Goal: Register for event/course

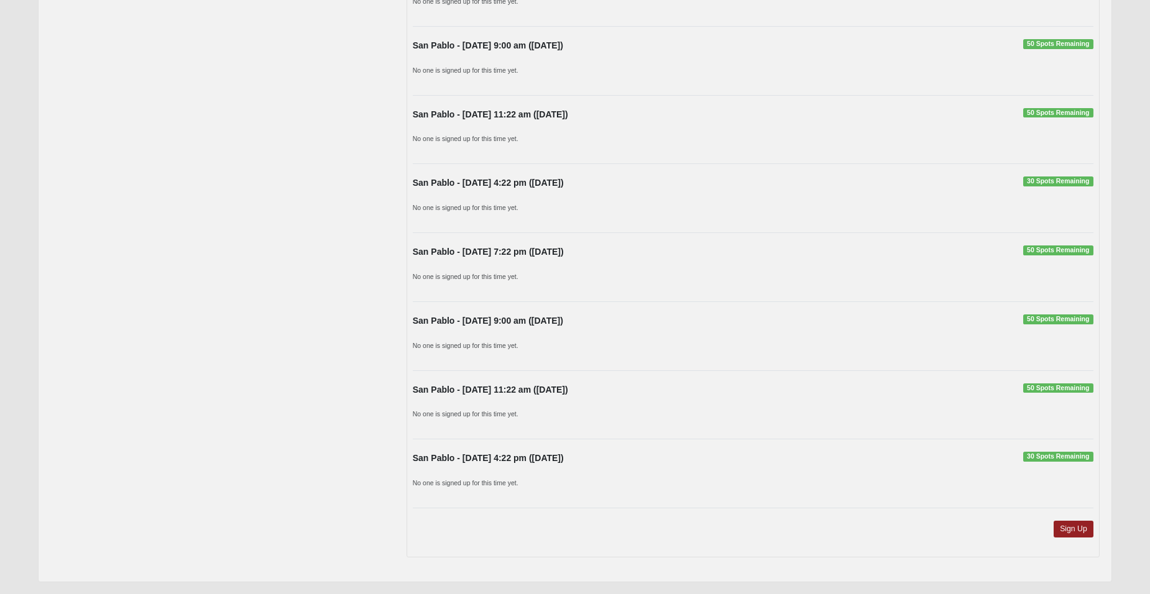
scroll to position [878, 0]
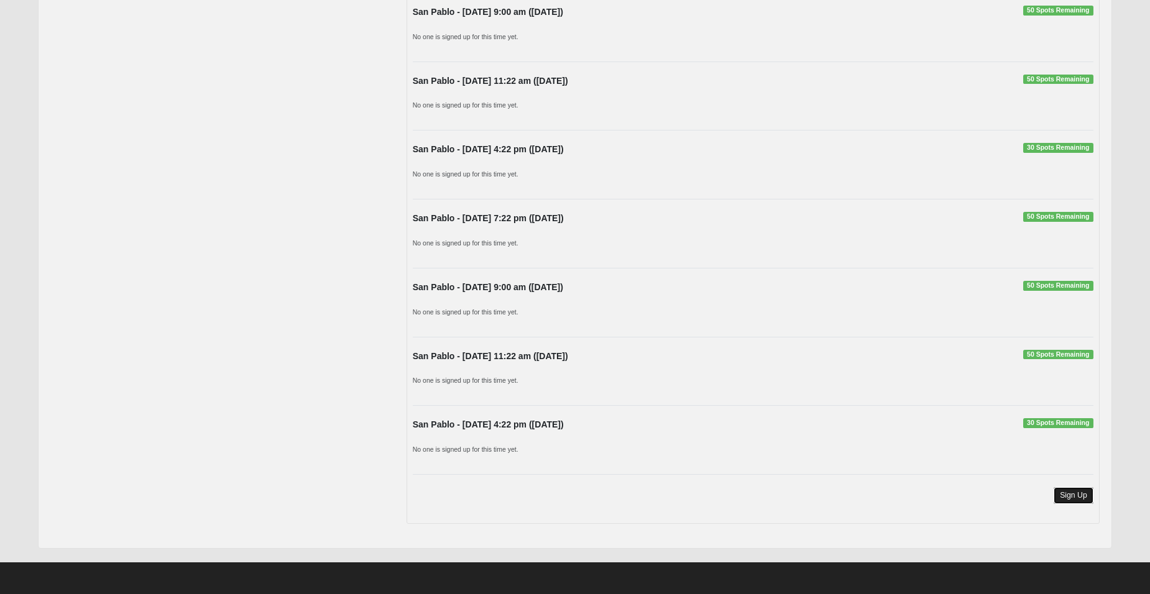
click at [1075, 500] on link "Sign Up" at bounding box center [1073, 495] width 40 height 17
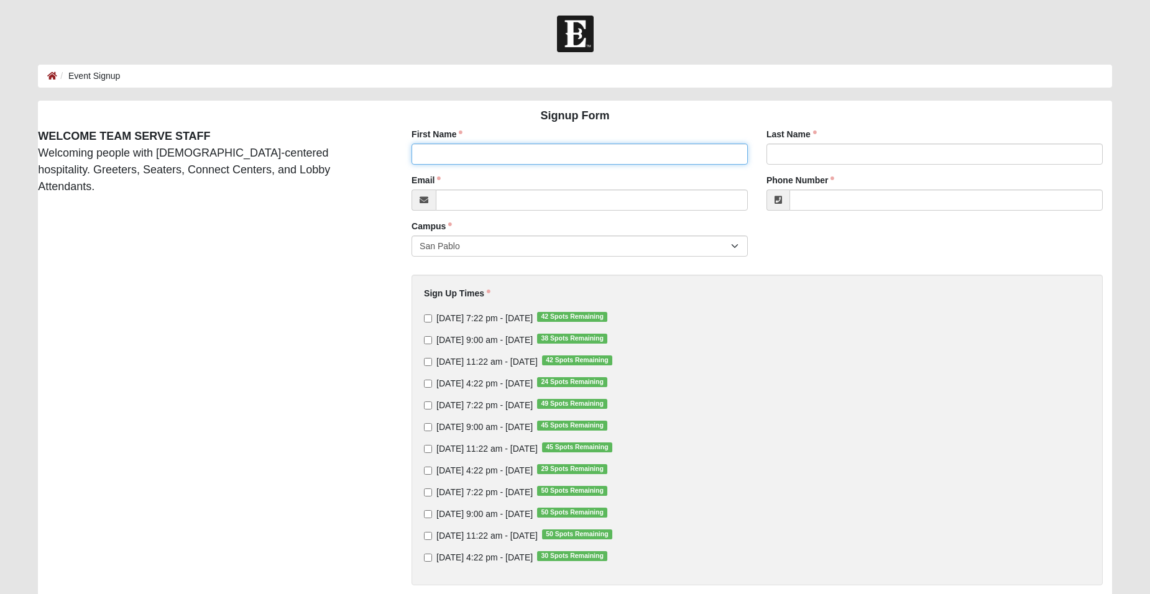
click at [485, 152] on input "First Name" at bounding box center [579, 154] width 336 height 21
type input "[PERSON_NAME]"
type input "[EMAIL_ADDRESS][DOMAIN_NAME]"
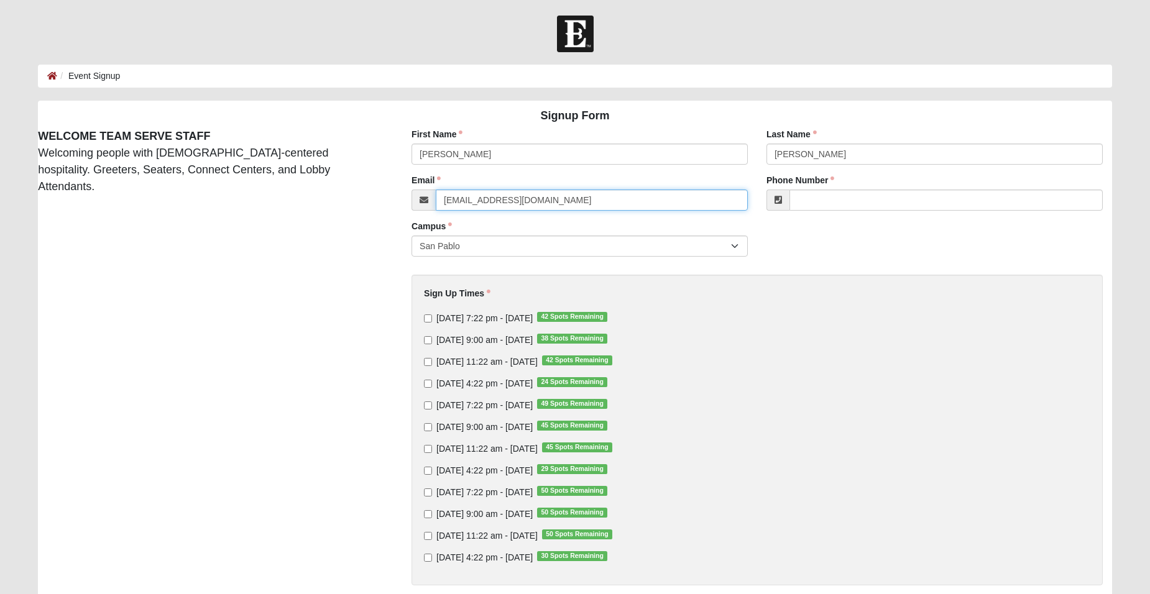
type input "[PHONE_NUMBER]"
click at [429, 361] on input "[DATE] 11:22 am - [DATE] 42 Spots Remaining" at bounding box center [428, 362] width 8 height 8
checkbox input "true"
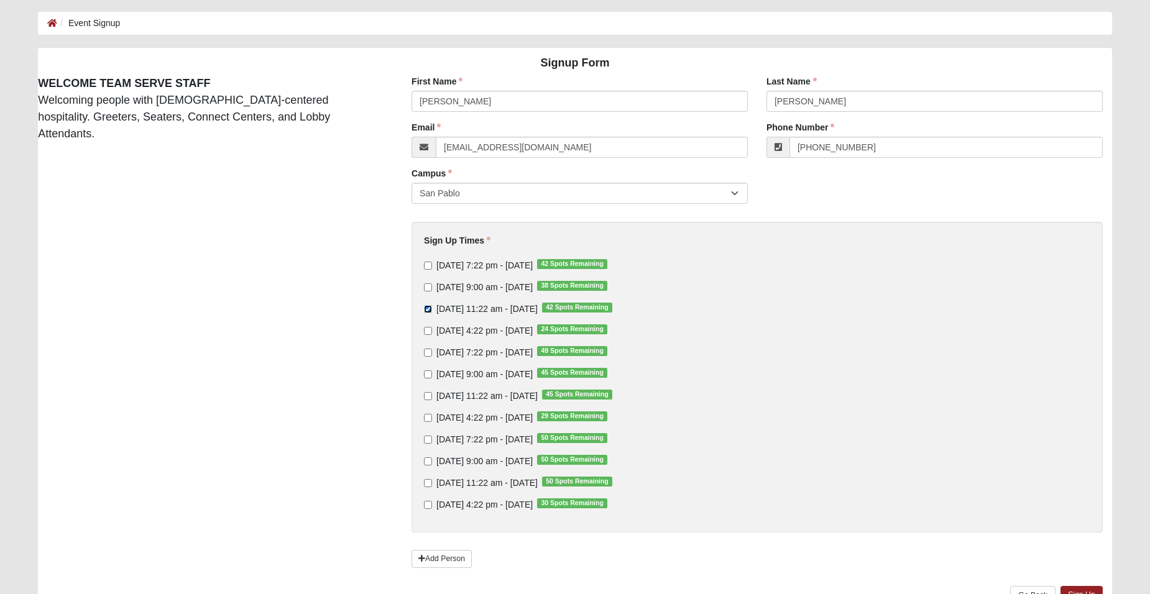
scroll to position [124, 0]
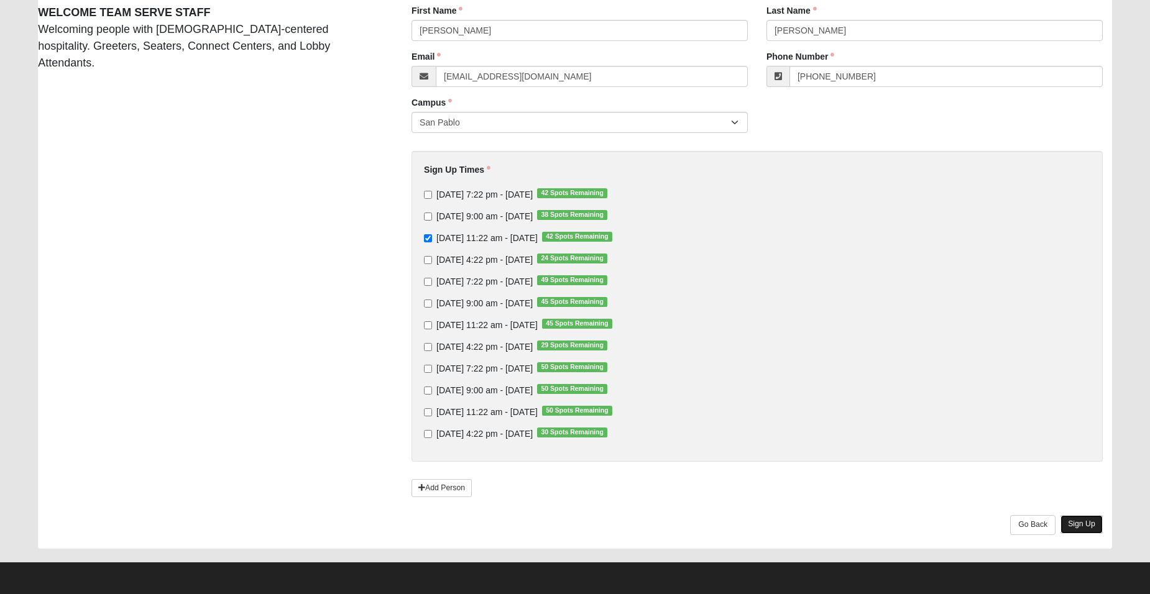
click at [1091, 527] on link "Sign Up" at bounding box center [1081, 524] width 42 height 18
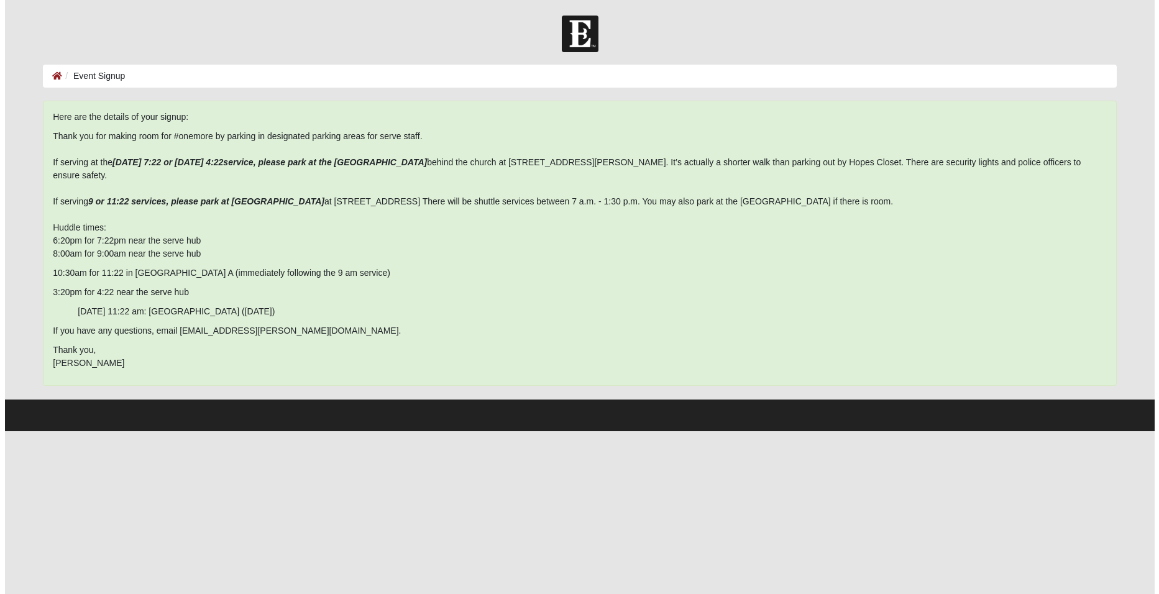
scroll to position [0, 0]
